Goal: Information Seeking & Learning: Learn about a topic

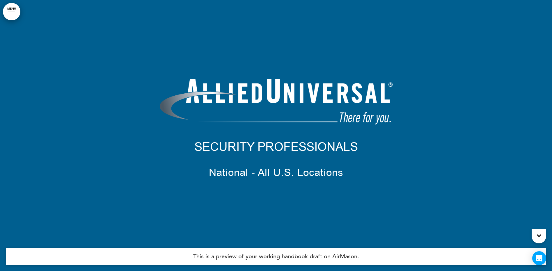
click at [12, 13] on link "MENU" at bounding box center [11, 11] width 17 height 17
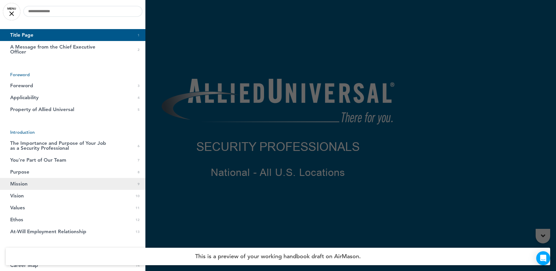
click at [19, 185] on span "Mission" at bounding box center [18, 184] width 17 height 5
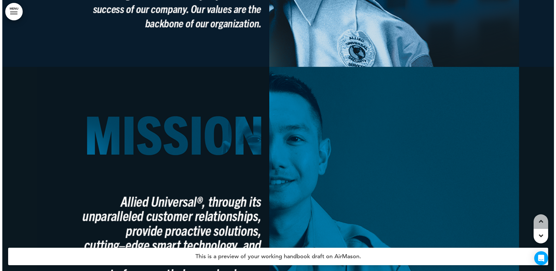
scroll to position [2674, 0]
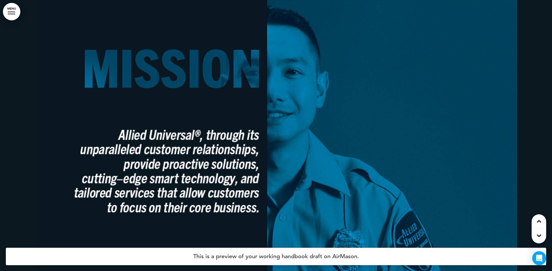
click at [13, 10] on link "MENU" at bounding box center [11, 11] width 17 height 17
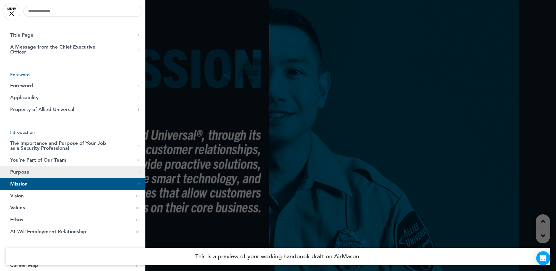
click at [29, 169] on link "Purpose 0 8" at bounding box center [73, 172] width 146 height 12
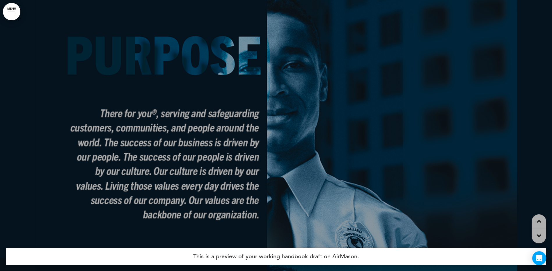
scroll to position [2402, 0]
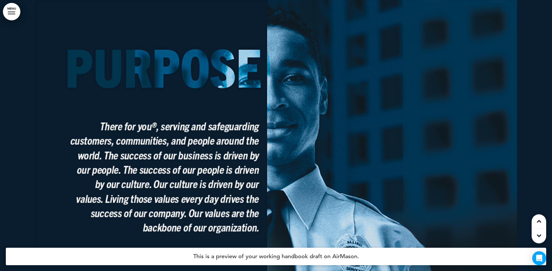
click at [539, 237] on icon at bounding box center [539, 236] width 4 height 7
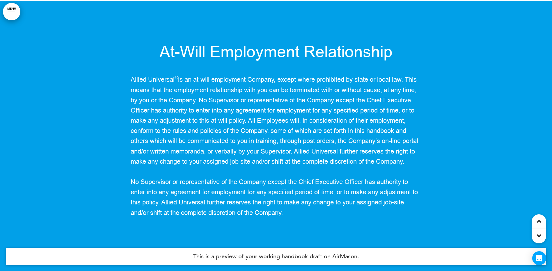
scroll to position [3759, 0]
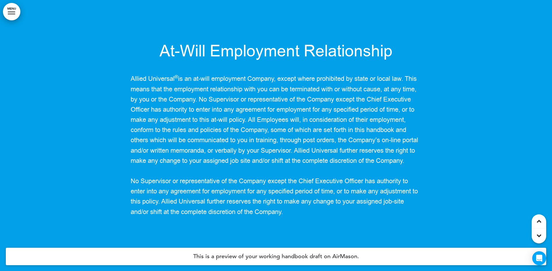
click at [540, 237] on icon at bounding box center [539, 236] width 4 height 7
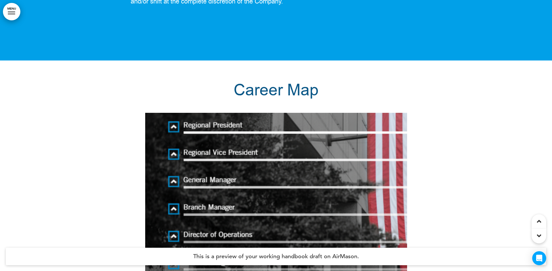
scroll to position [4030, 0]
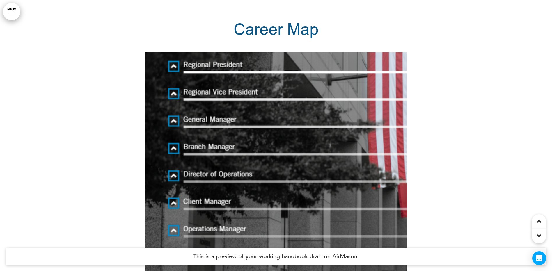
click at [539, 221] on icon at bounding box center [539, 221] width 4 height 7
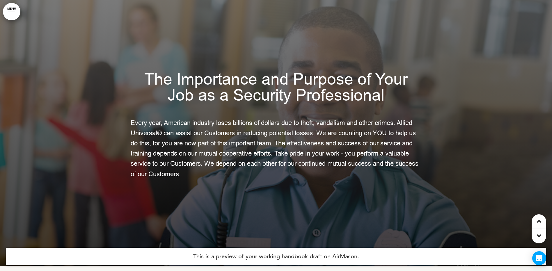
scroll to position [1785, 0]
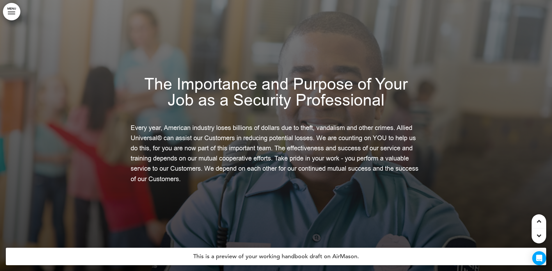
click at [540, 220] on icon at bounding box center [539, 221] width 4 height 7
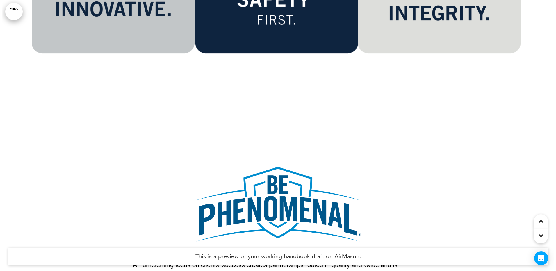
scroll to position [3244, 0]
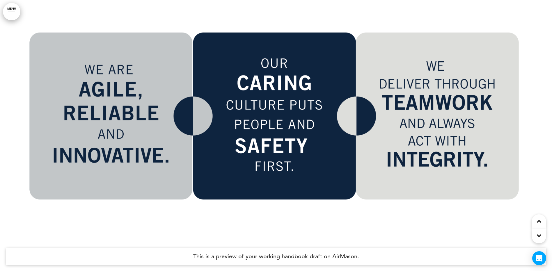
click at [9, 12] on div at bounding box center [11, 12] width 7 height 1
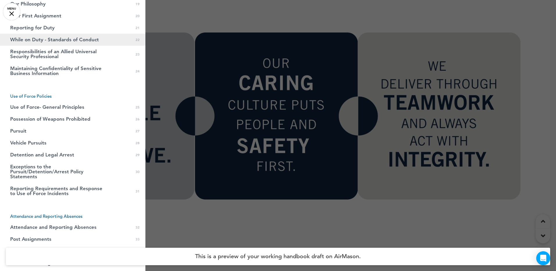
scroll to position [349, 0]
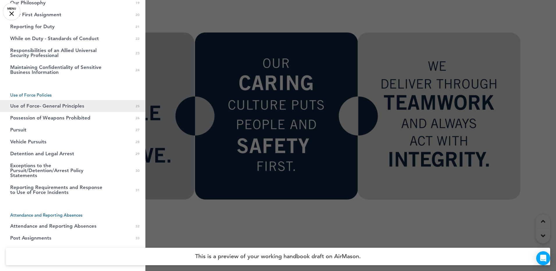
click at [38, 107] on span "Use of Force- General Principles" at bounding box center [47, 106] width 74 height 5
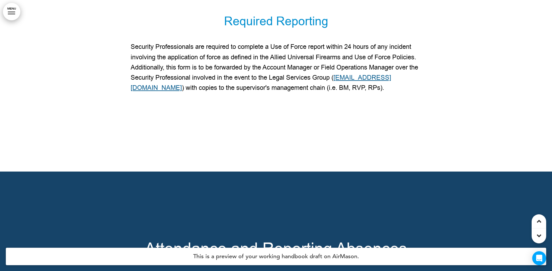
scroll to position [10263, 0]
